Goal: Browse casually: Explore the website without a specific task or goal

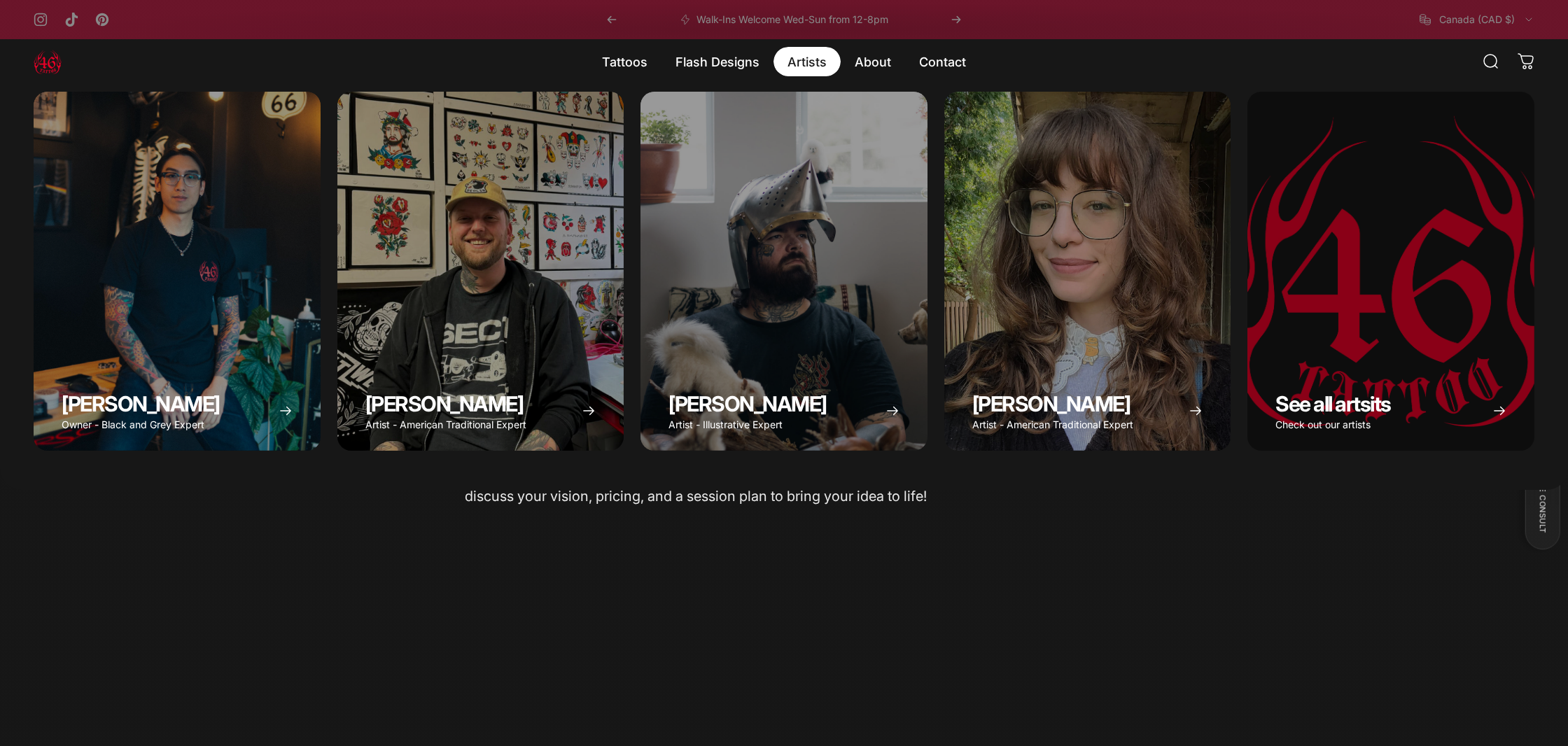
click at [805, 66] on magnet-element "Artists Artists" at bounding box center [806, 61] width 67 height 29
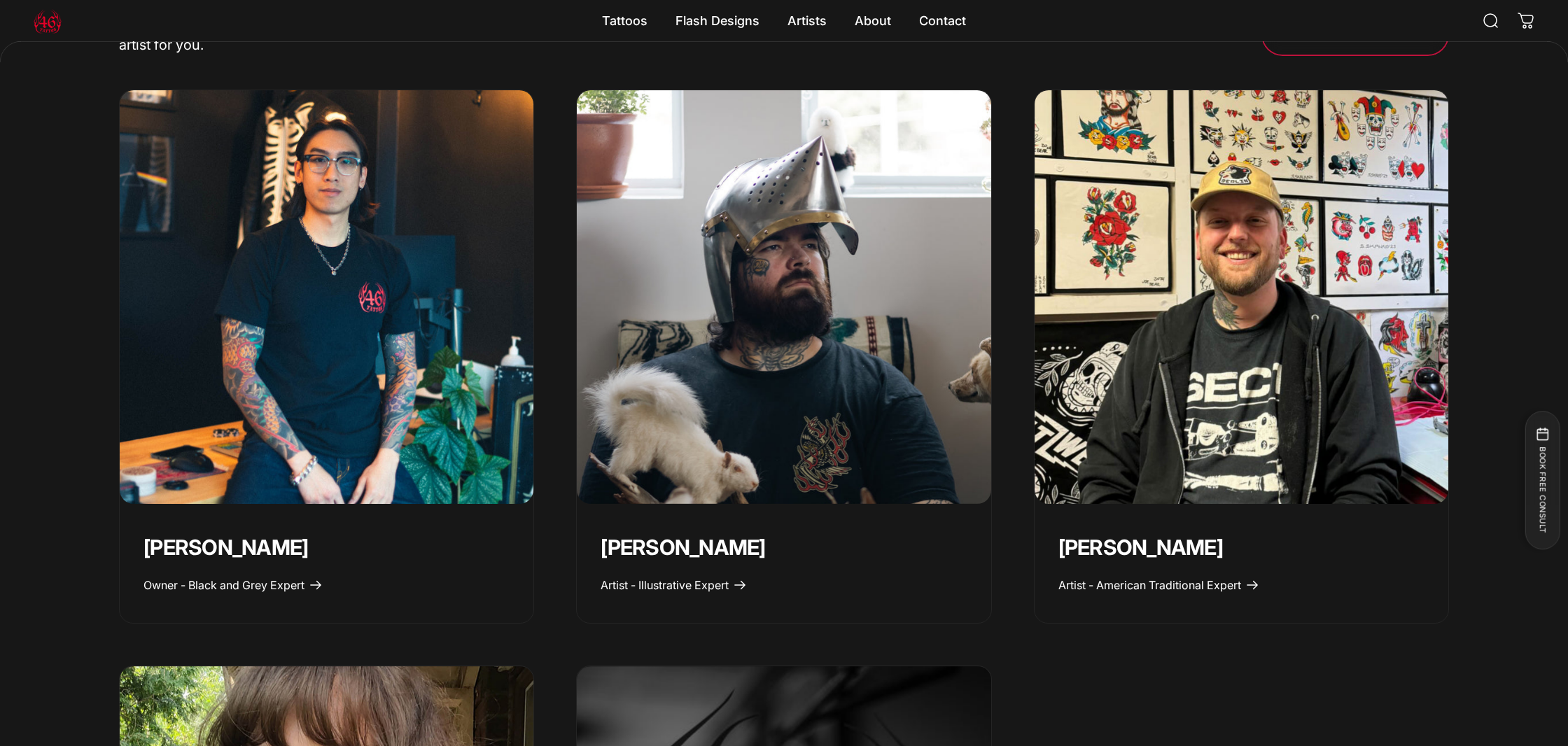
scroll to position [679, 0]
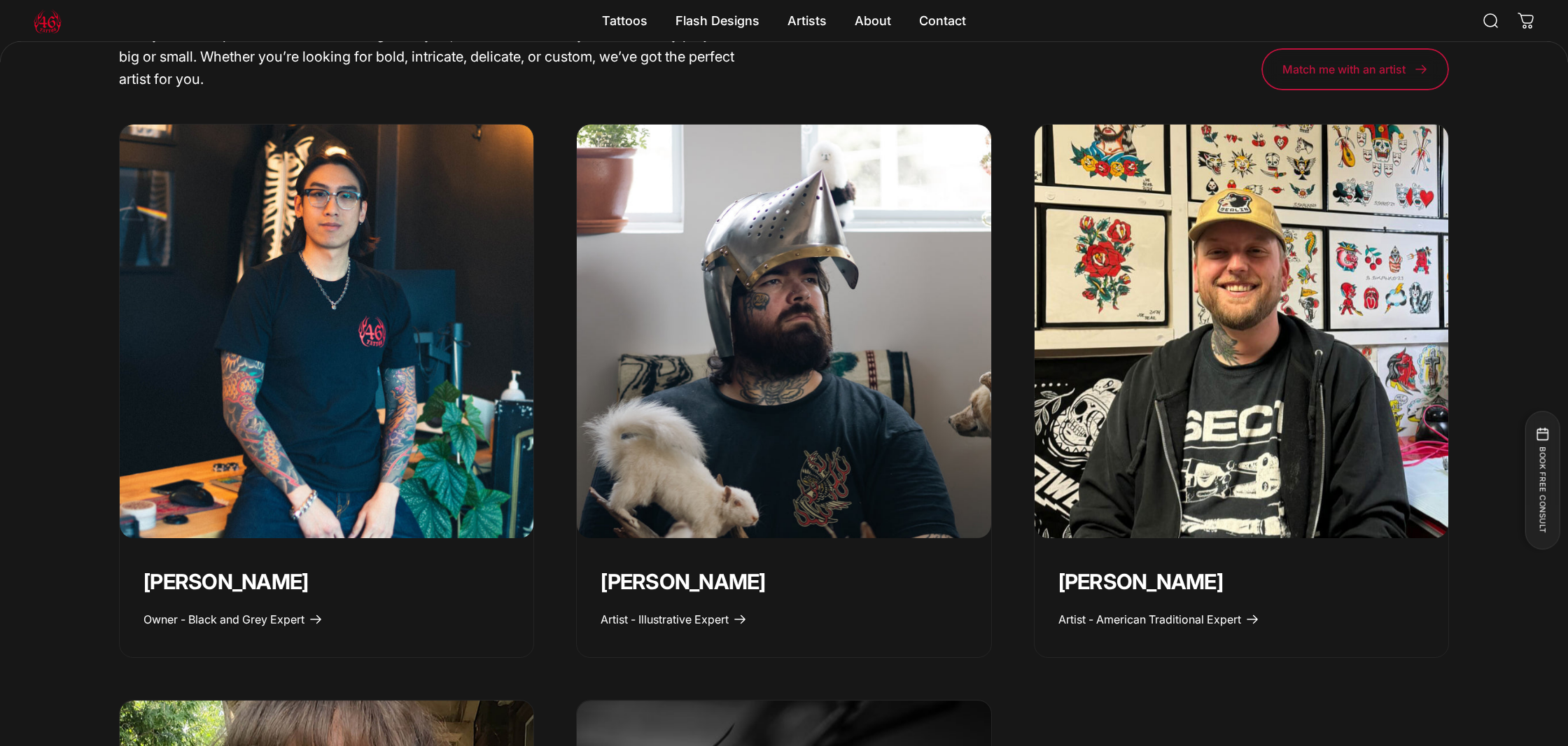
click at [1207, 312] on img "Spencer Skalko" at bounding box center [1242, 331] width 435 height 435
click at [1269, 166] on img "Spencer Skalko" at bounding box center [1242, 331] width 435 height 435
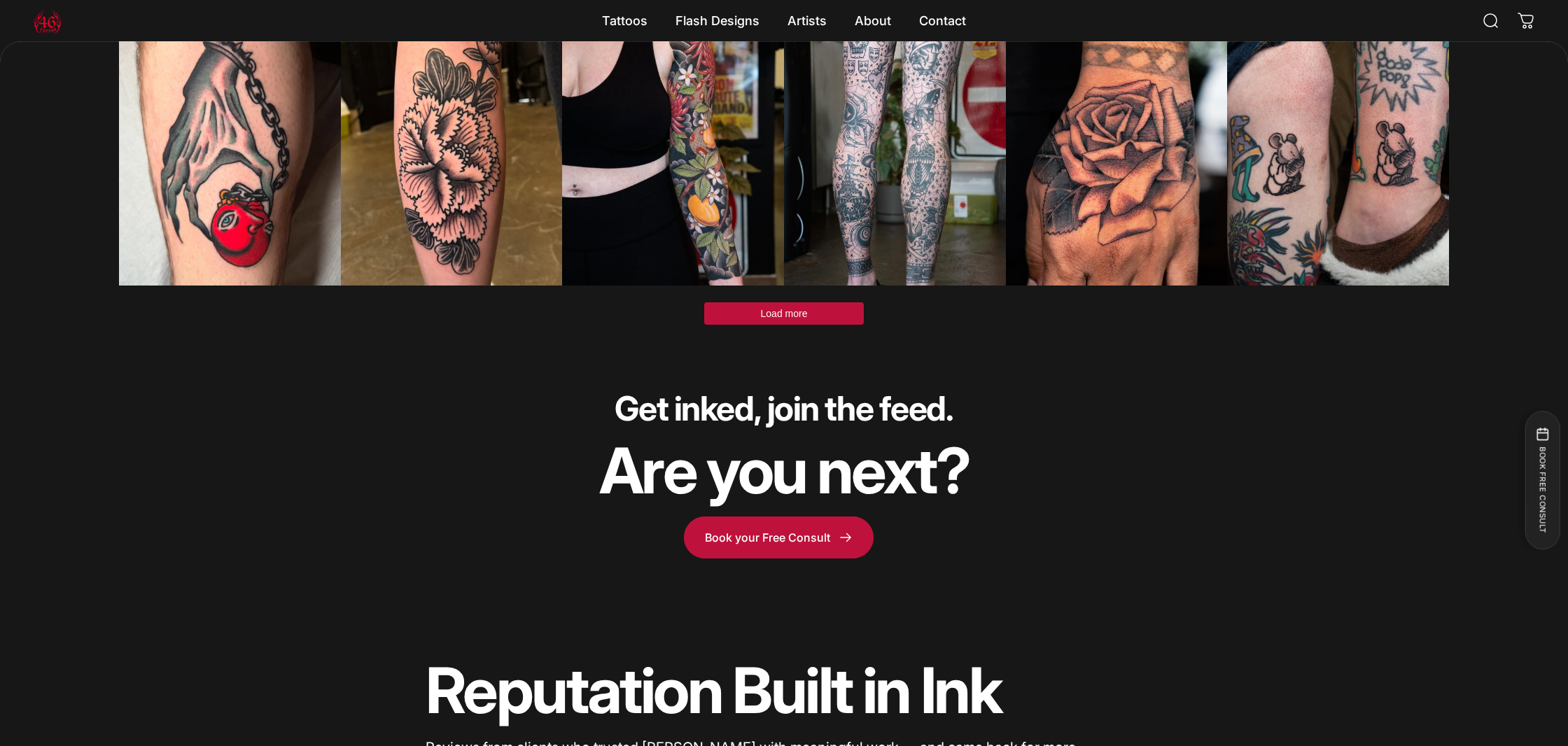
scroll to position [4650, 0]
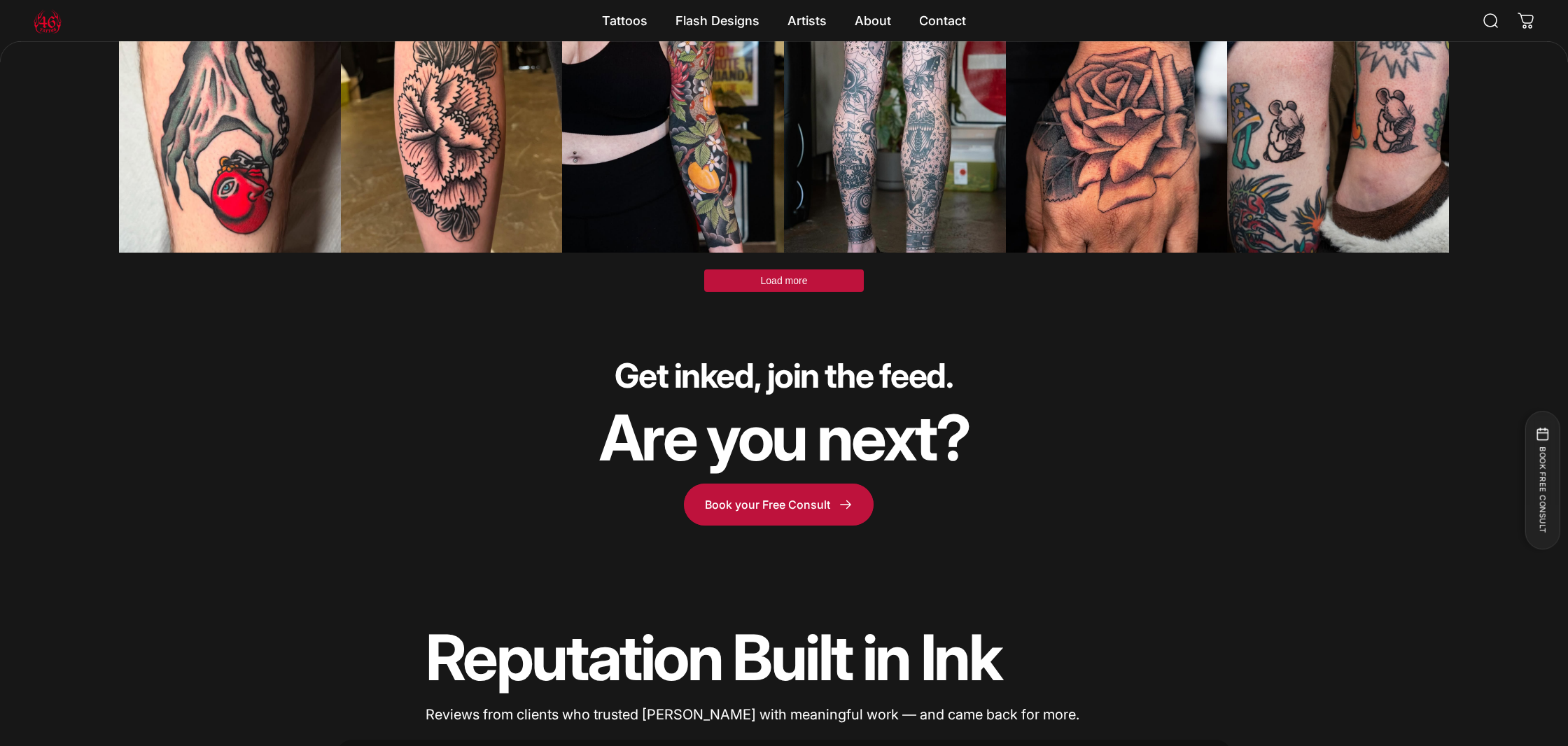
click at [848, 270] on button "Load more" at bounding box center [784, 281] width 160 height 22
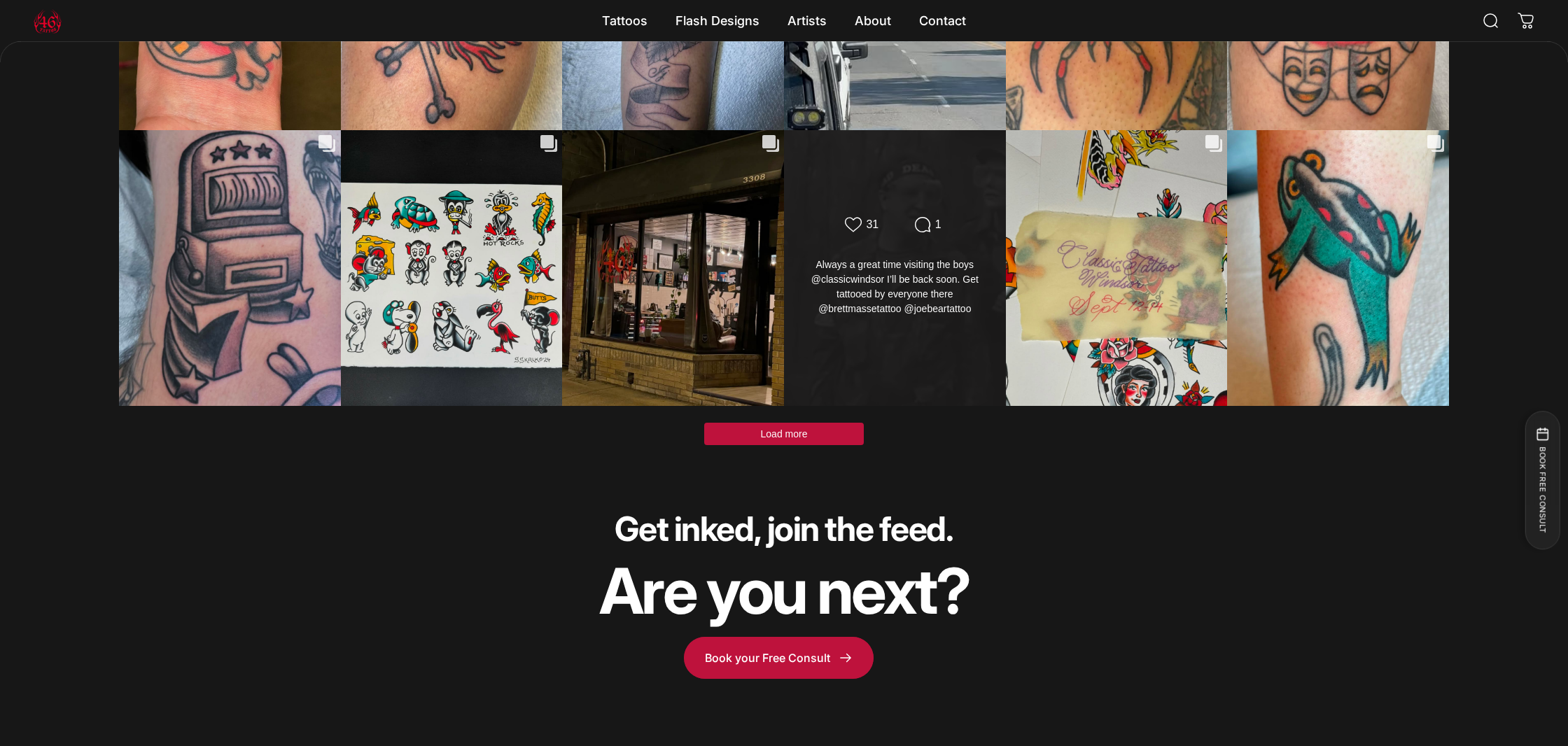
scroll to position [5603, 0]
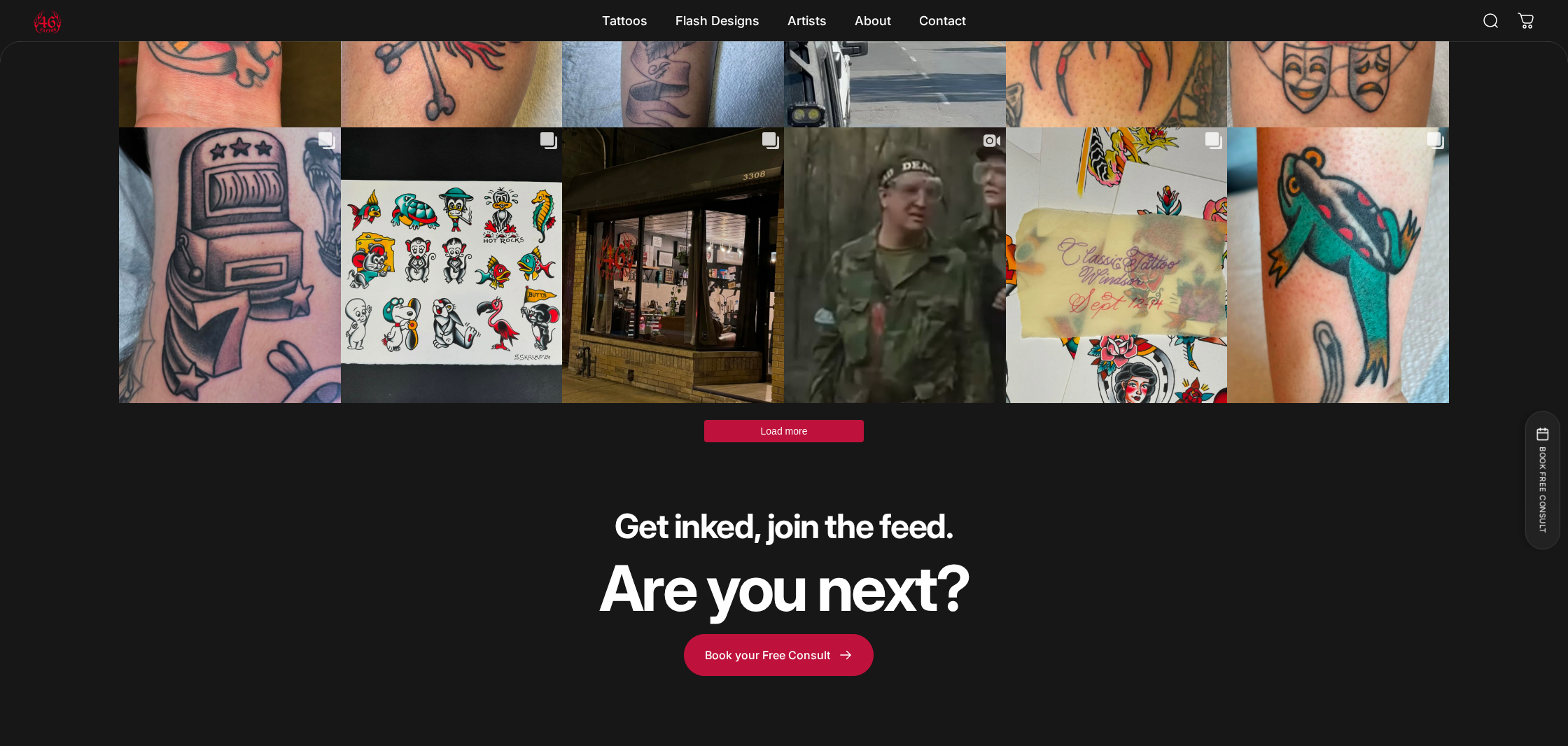
click at [795, 426] on span "Load more" at bounding box center [784, 431] width 47 height 11
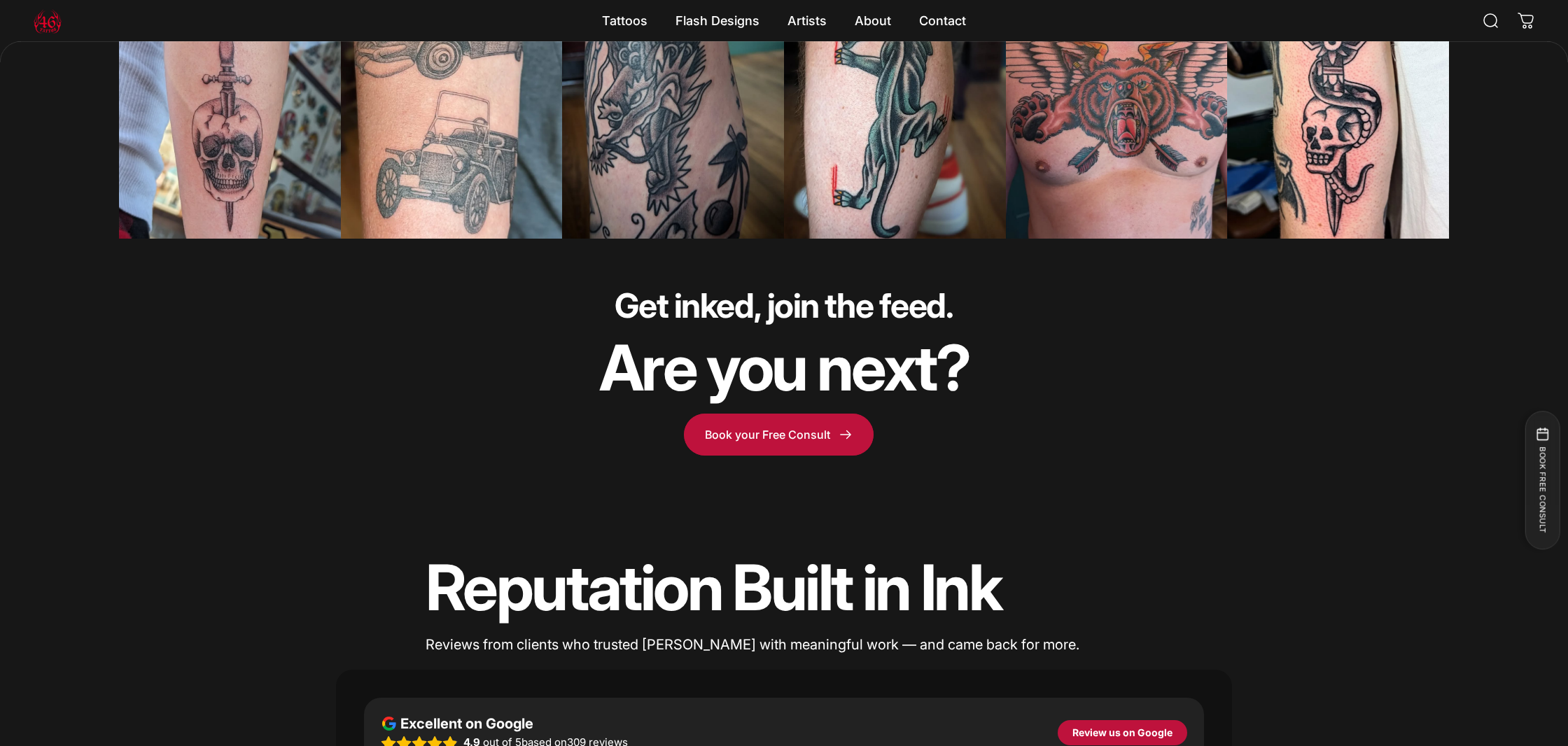
scroll to position [6605, 0]
